Goal: Information Seeking & Learning: Learn about a topic

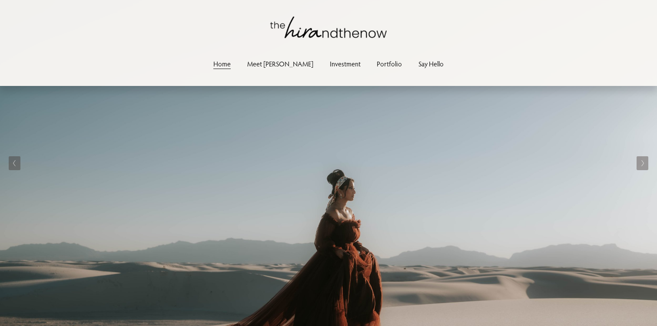
click at [377, 64] on link "Portfolio" at bounding box center [389, 64] width 25 height 12
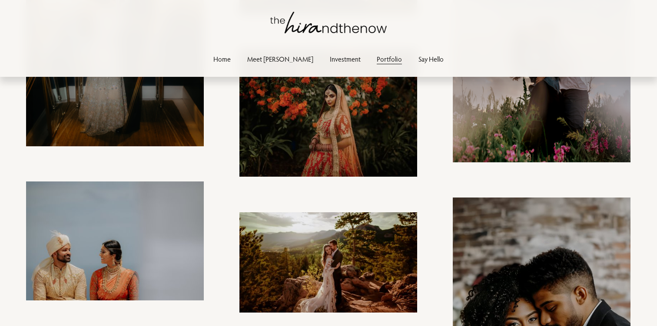
scroll to position [253, 0]
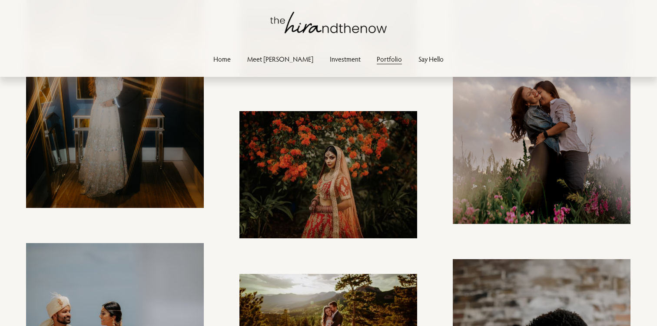
click at [334, 61] on link "Investment" at bounding box center [345, 59] width 31 height 12
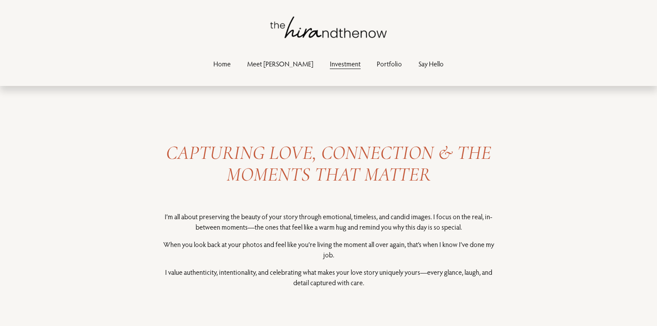
click at [280, 65] on link "Meet [PERSON_NAME]" at bounding box center [280, 64] width 66 height 12
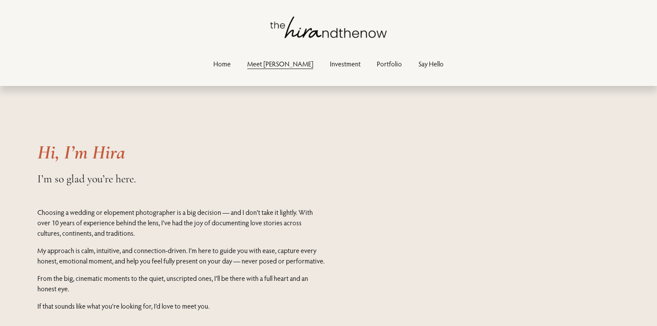
click at [418, 64] on link "Say Hello" at bounding box center [430, 64] width 25 height 12
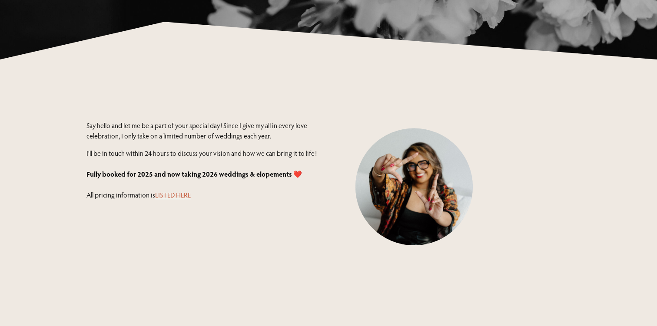
scroll to position [193, 0]
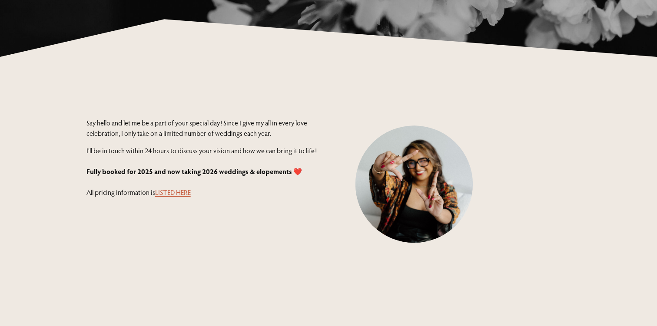
click at [239, 177] on p "I'll be in touch within 24 hours to discuss your vision and how we can bring it…" at bounding box center [206, 172] width 240 height 52
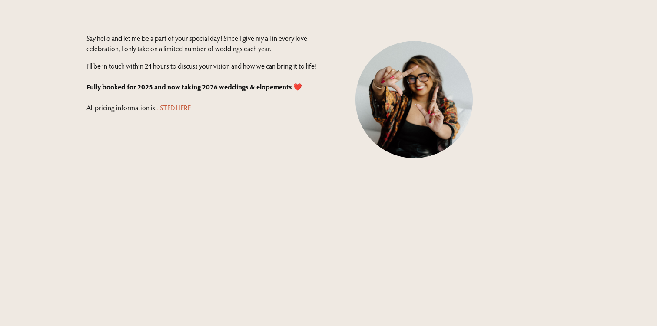
scroll to position [298, 0]
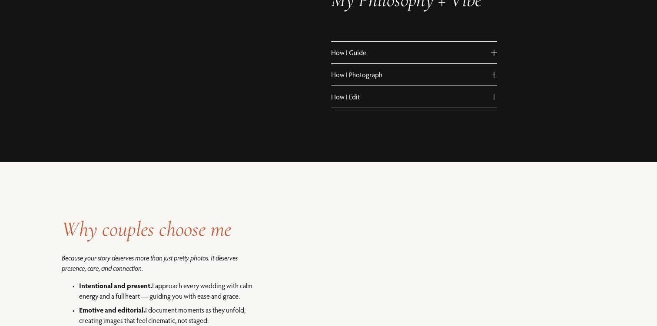
scroll to position [562, 0]
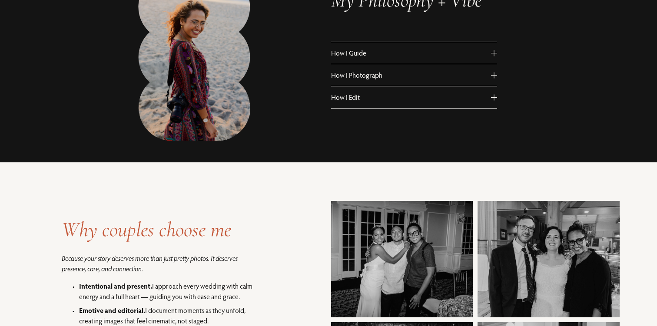
click at [386, 56] on span "How I Guide" at bounding box center [411, 53] width 160 height 9
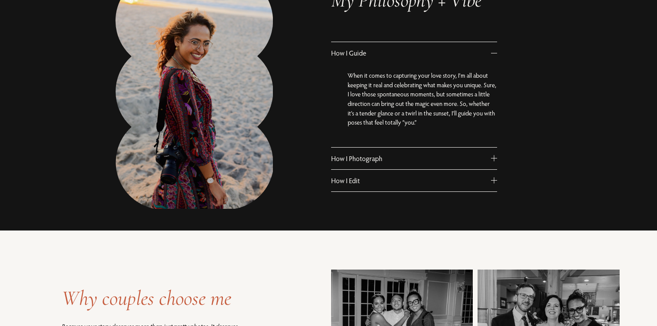
click at [386, 53] on span "How I Guide" at bounding box center [411, 53] width 160 height 9
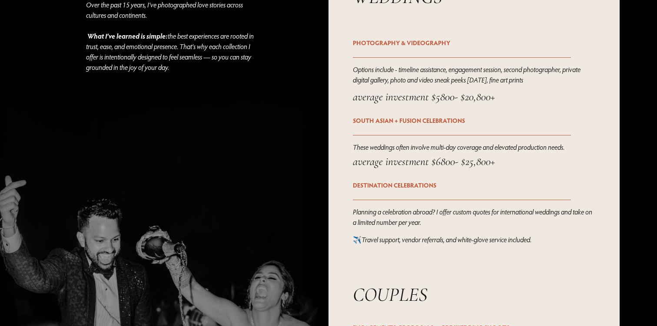
scroll to position [1153, 0]
click at [483, 73] on p "Options include - timeline assistance, engagement session, second photographer,…" at bounding box center [474, 73] width 242 height 21
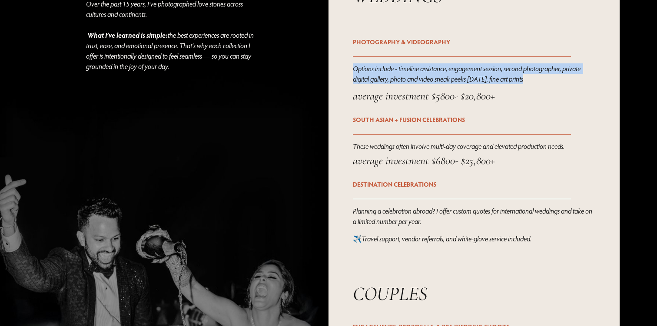
click at [483, 73] on p "Options include - timeline assistance, engagement session, second photographer,…" at bounding box center [474, 73] width 242 height 21
click at [433, 78] on em "Options include - timeline assistance, engagement session, second photographer,…" at bounding box center [467, 73] width 229 height 19
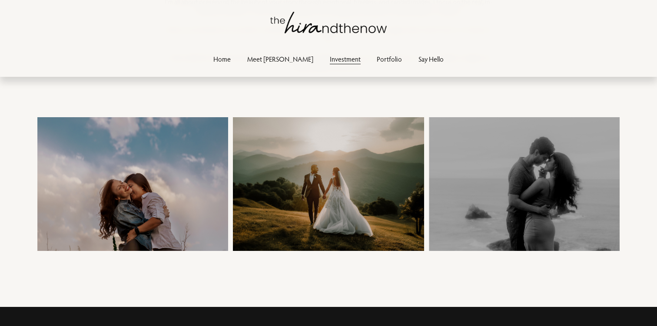
scroll to position [0, 0]
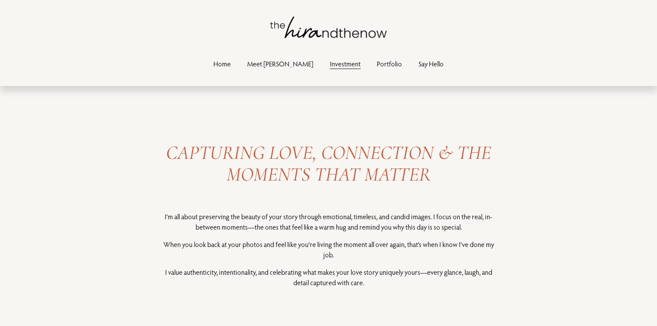
click at [418, 65] on link "Say Hello" at bounding box center [430, 64] width 25 height 12
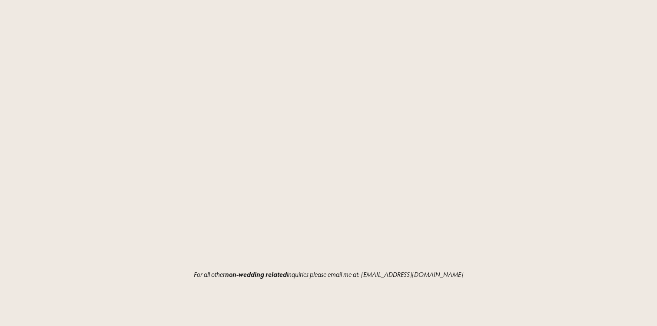
scroll to position [987, 0]
